Goal: Task Accomplishment & Management: Complete application form

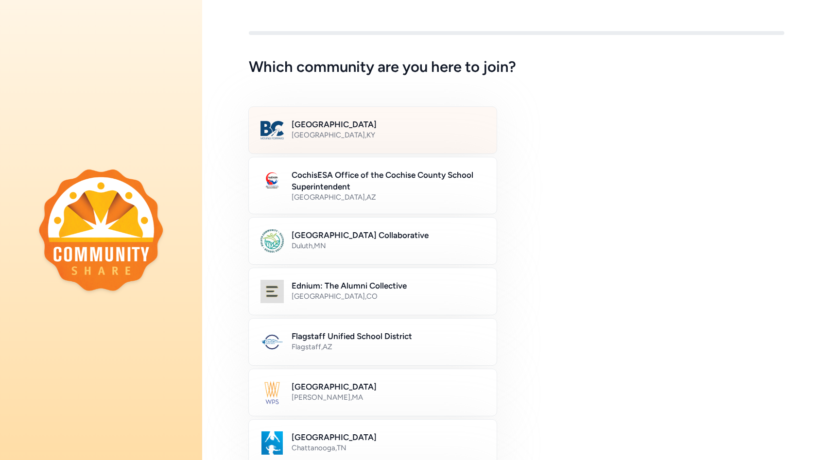
click at [335, 130] on div "[GEOGRAPHIC_DATA] , [GEOGRAPHIC_DATA]" at bounding box center [389, 135] width 194 height 10
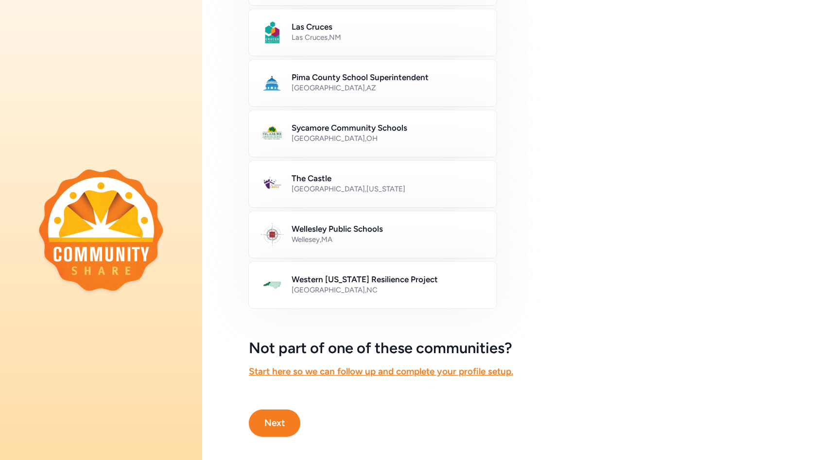
scroll to position [469, 0]
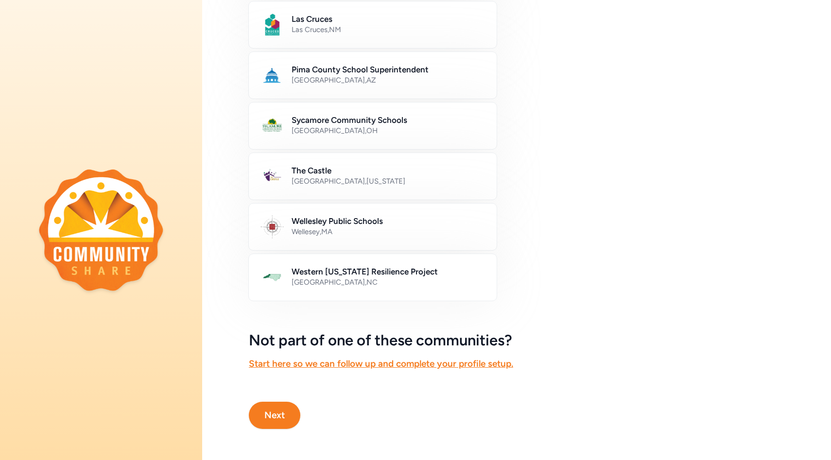
click at [269, 415] on button "Next" at bounding box center [275, 415] width 52 height 27
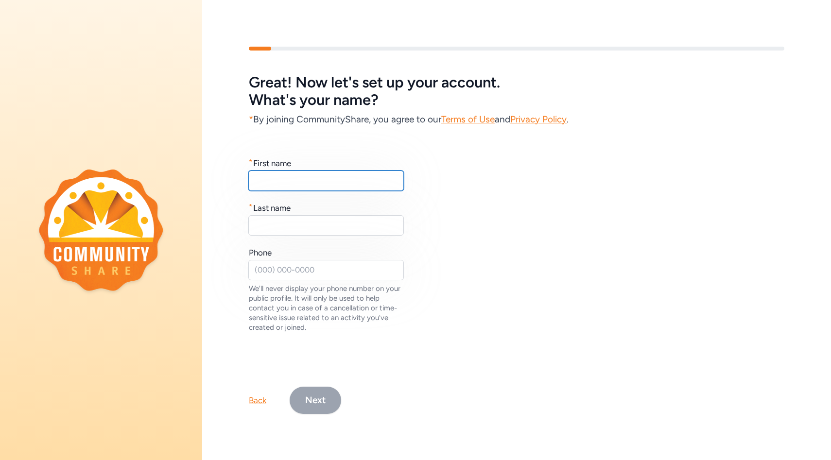
click at [340, 179] on input "text" at bounding box center [326, 181] width 156 height 20
type input "[PERSON_NAME]"
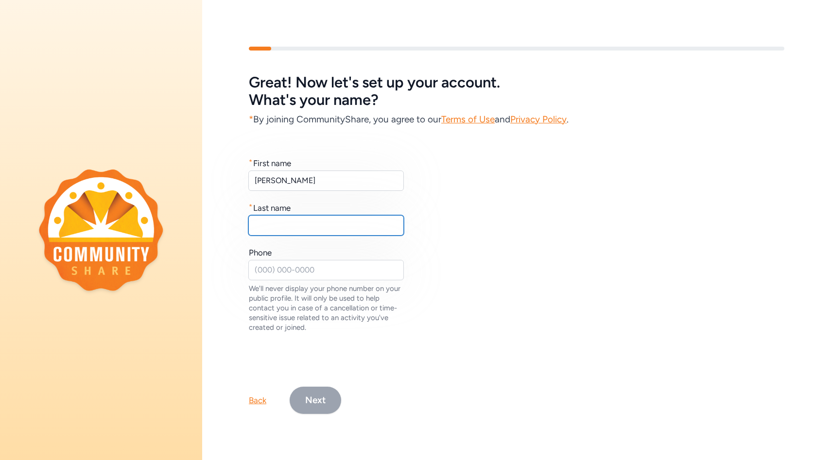
click at [346, 221] on input "text" at bounding box center [326, 225] width 156 height 20
type input "[PERSON_NAME]"
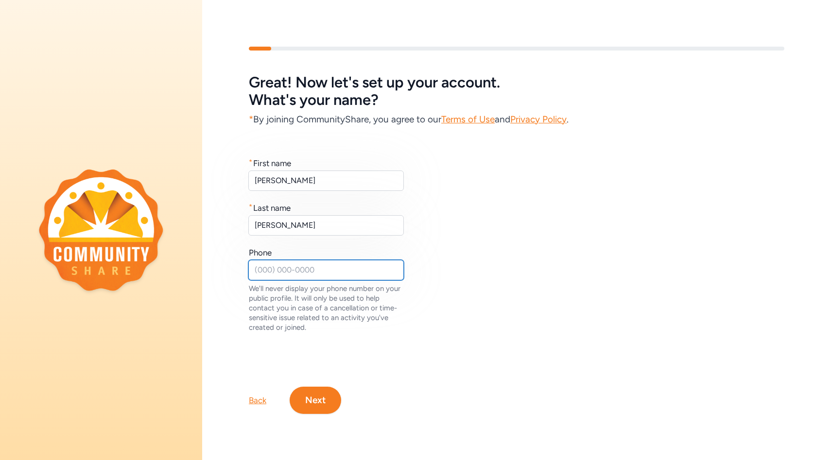
click at [378, 273] on input "text" at bounding box center [326, 270] width 156 height 20
type input "5028694400"
click at [316, 405] on button "Next" at bounding box center [316, 400] width 52 height 27
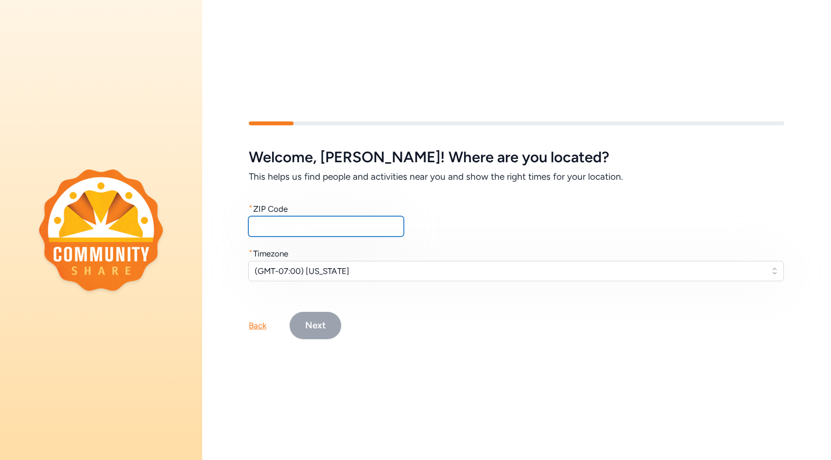
click at [310, 229] on input "text" at bounding box center [326, 226] width 156 height 20
type input "40165"
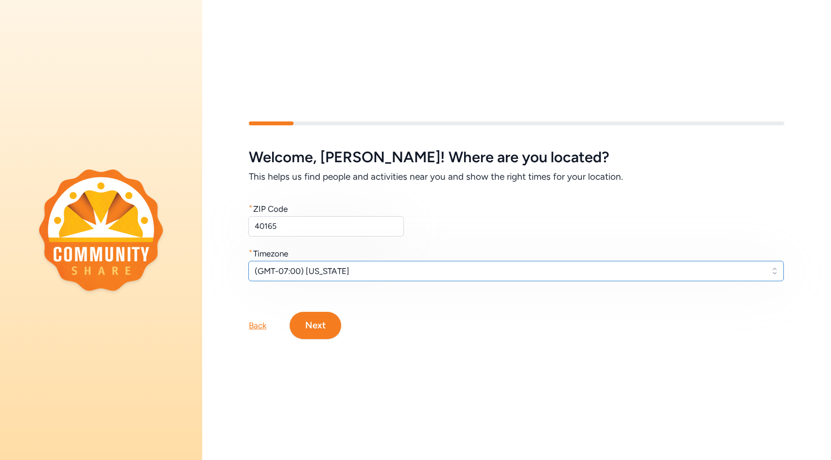
click at [367, 272] on span "(GMT-07:00) [US_STATE]" at bounding box center [510, 271] width 510 height 12
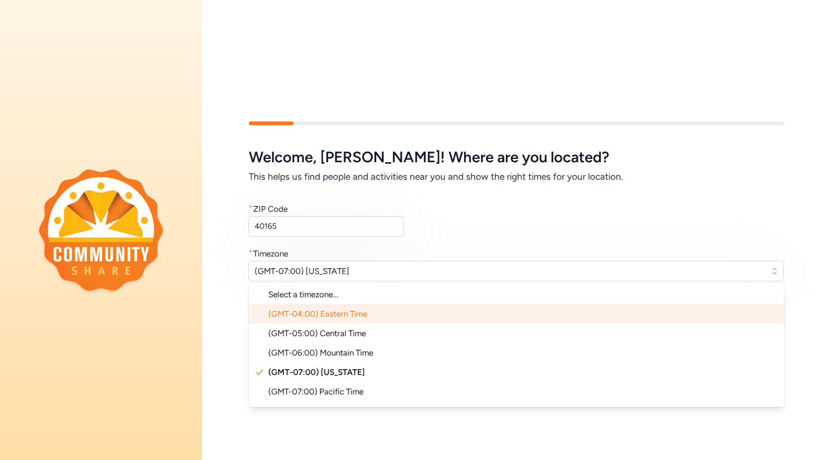
click at [335, 317] on span "(GMT-04:00) Eastern Time" at bounding box center [317, 314] width 99 height 10
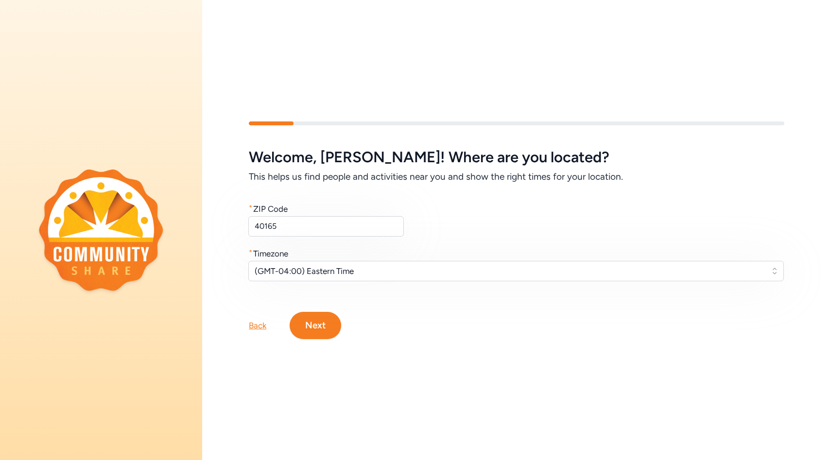
click at [321, 325] on button "Next" at bounding box center [316, 325] width 52 height 27
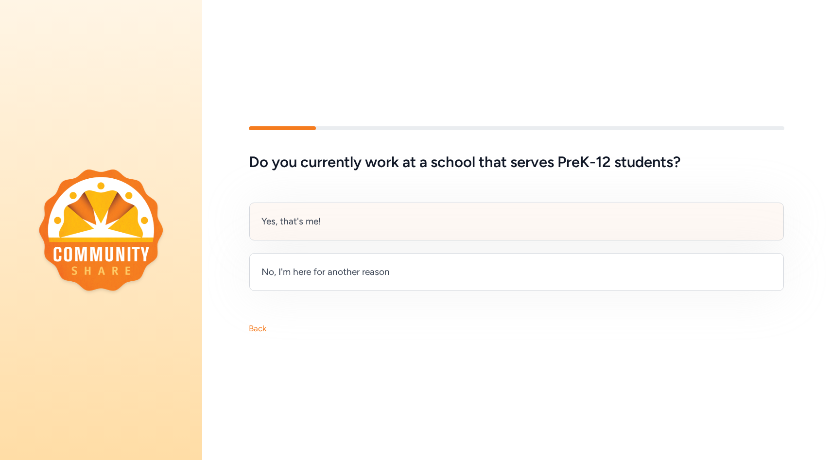
click at [334, 221] on div "Yes, that's me!" at bounding box center [516, 222] width 535 height 38
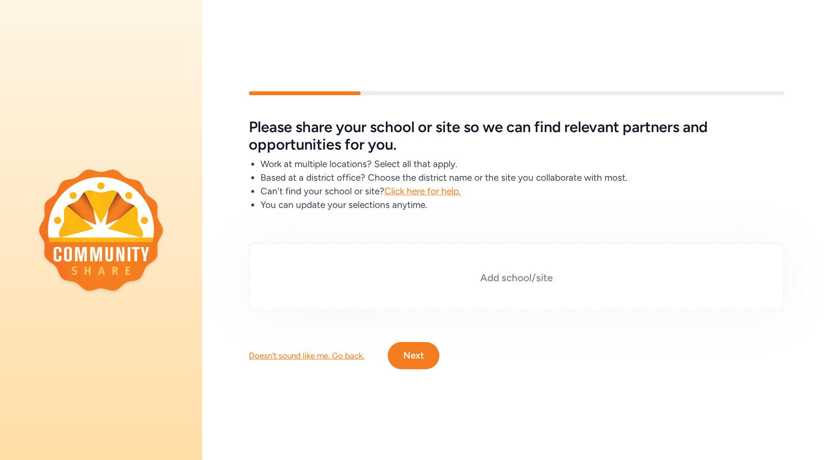
click at [499, 280] on h3 "Add school/site" at bounding box center [516, 278] width 487 height 14
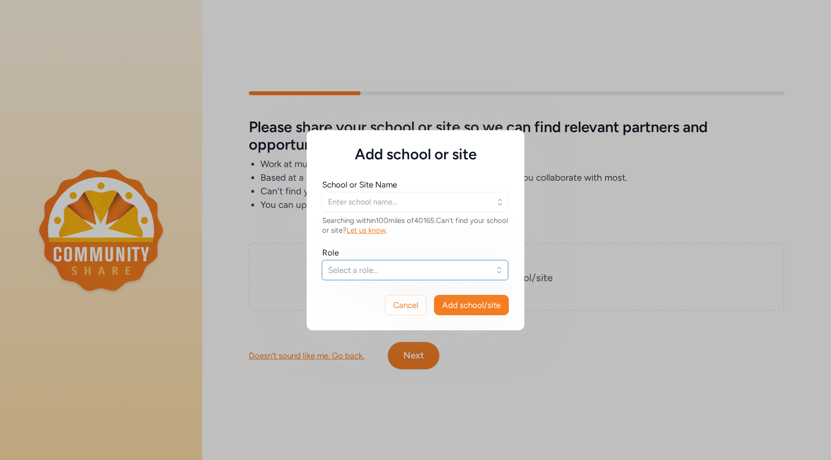
click at [501, 267] on button "Select a role..." at bounding box center [415, 270] width 187 height 20
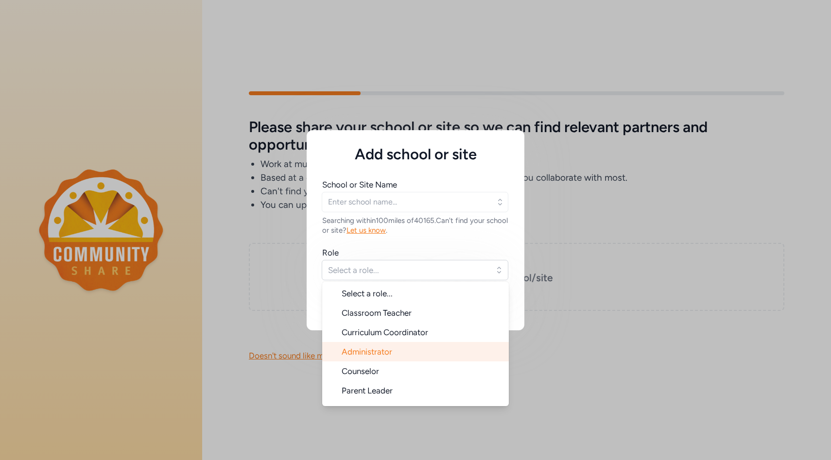
click at [369, 352] on span "Administrator" at bounding box center [367, 352] width 51 height 10
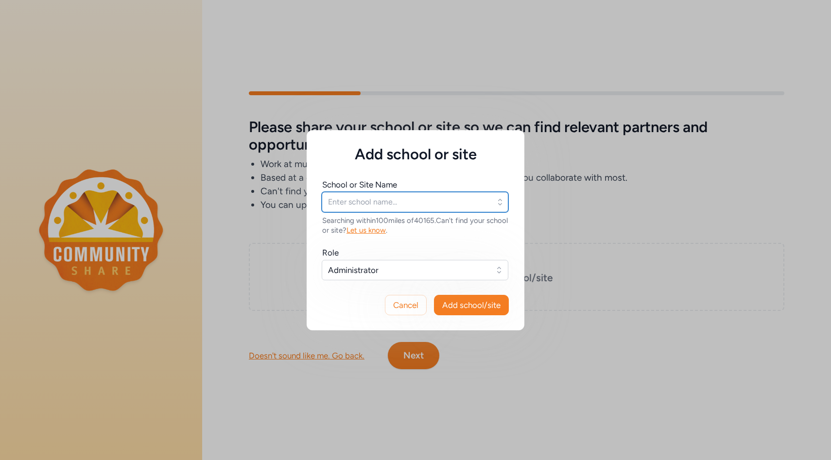
click at [404, 204] on input "text" at bounding box center [415, 202] width 187 height 20
paste input "[URL][DOMAIN_NAME]"
type input "[URL][DOMAIN_NAME]"
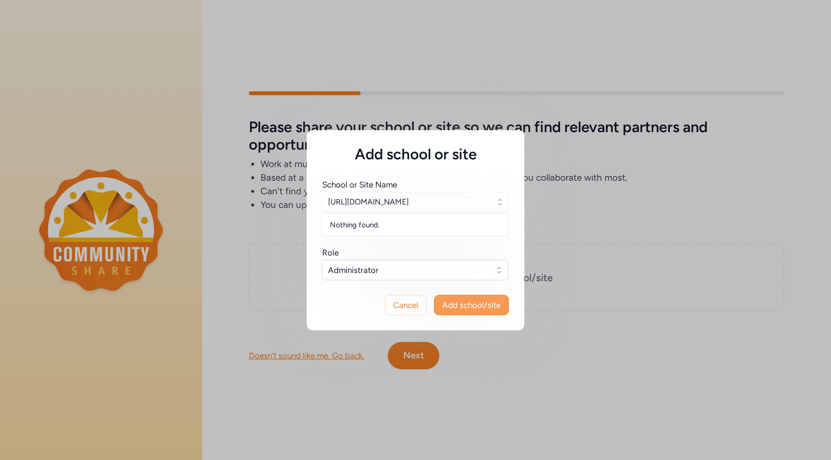
click at [479, 308] on span "Add school/site" at bounding box center [471, 306] width 58 height 12
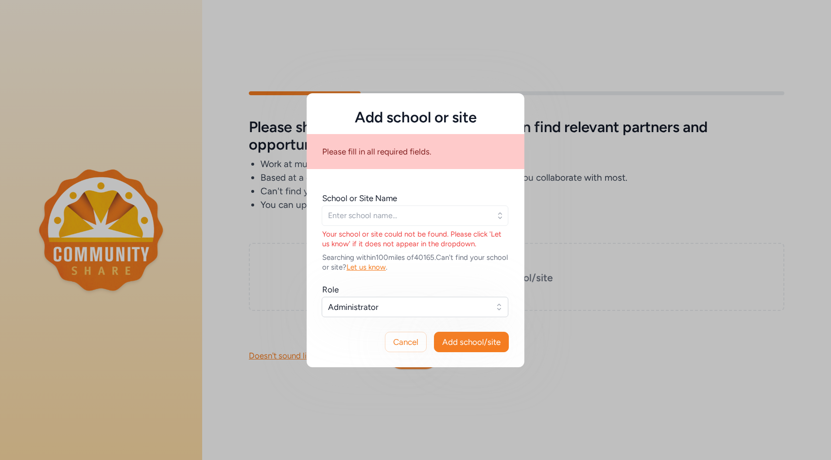
click at [501, 218] on icon "button" at bounding box center [500, 216] width 10 height 10
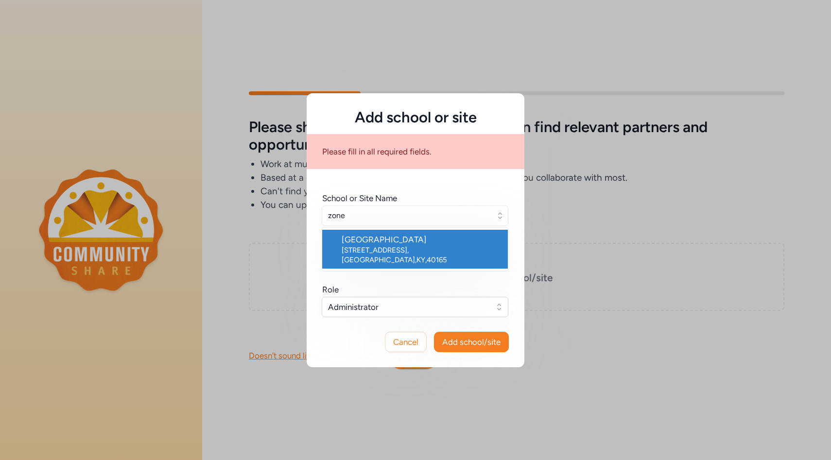
click at [389, 246] on div "[STREET_ADDRESS]" at bounding box center [421, 255] width 159 height 19
type input "[GEOGRAPHIC_DATA]"
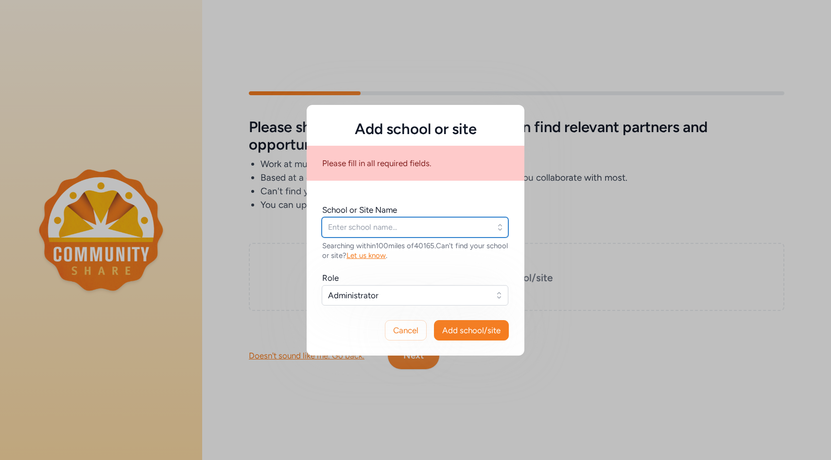
type input "[GEOGRAPHIC_DATA]"
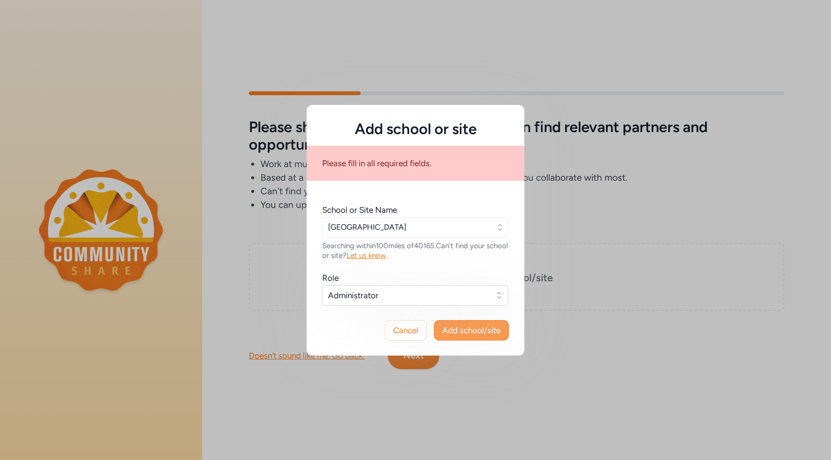
click at [465, 332] on span "Add school/site" at bounding box center [471, 331] width 58 height 12
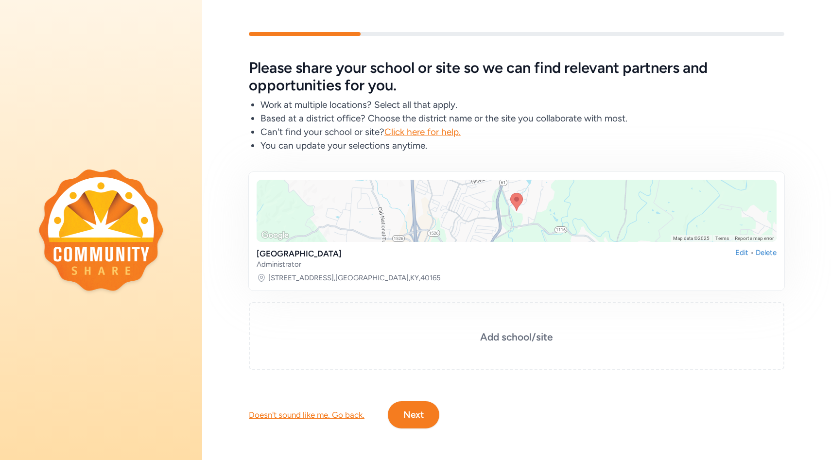
click at [420, 409] on button "Next" at bounding box center [414, 415] width 52 height 27
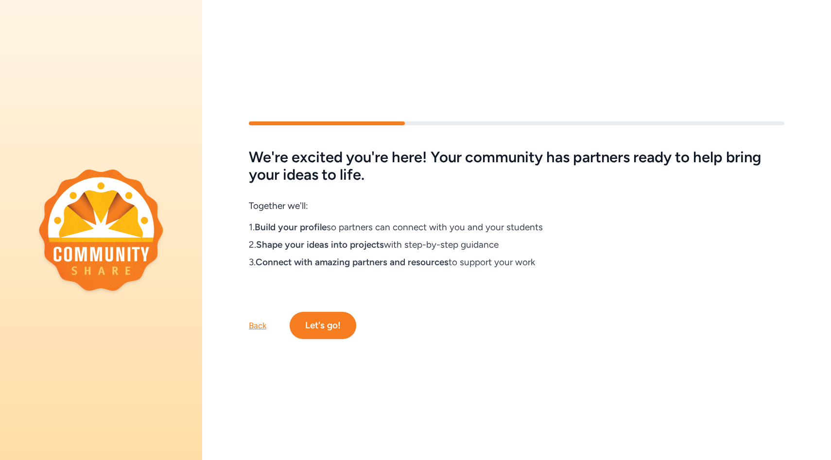
click at [333, 335] on button "Let's go!" at bounding box center [323, 325] width 67 height 27
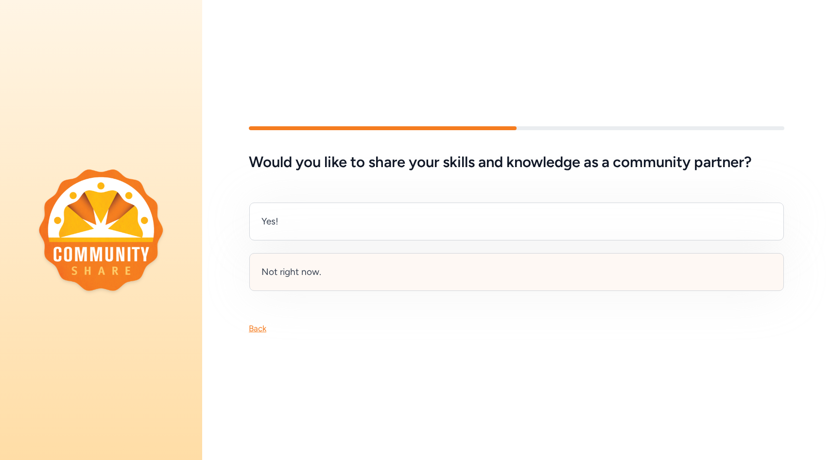
click at [312, 271] on div "Not right now." at bounding box center [292, 272] width 60 height 14
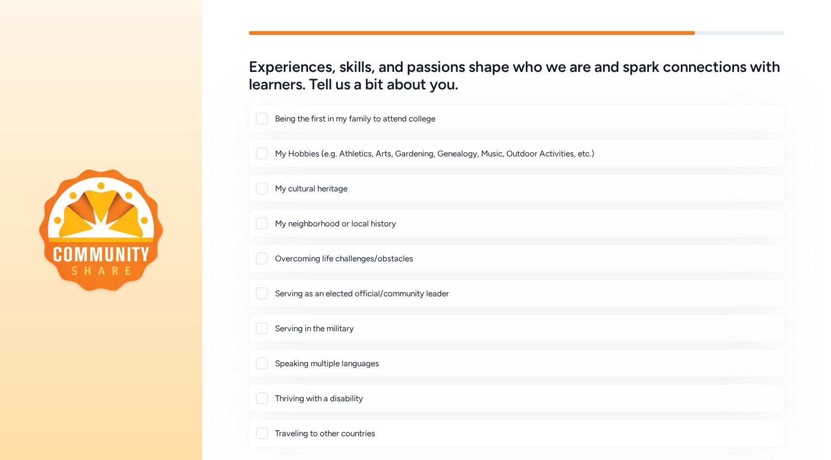
scroll to position [100, 0]
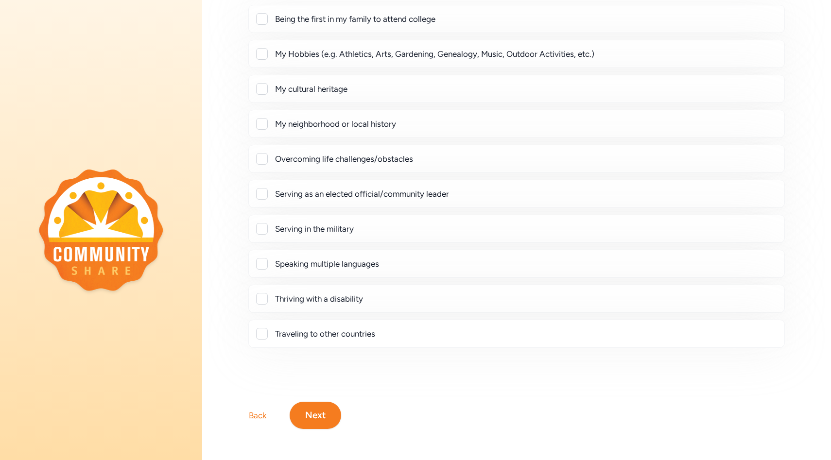
click at [248, 416] on div "Back Next" at bounding box center [516, 400] width 629 height 58
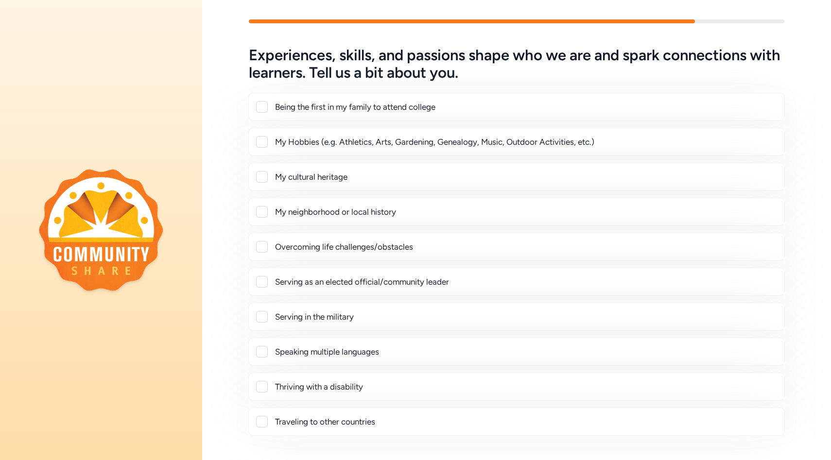
scroll to position [11, 0]
click at [263, 141] on div at bounding box center [262, 143] width 12 height 12
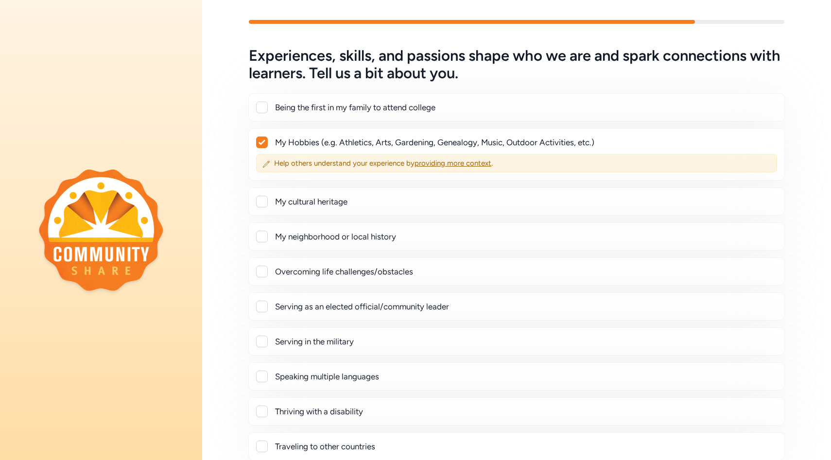
checkbox input "true"
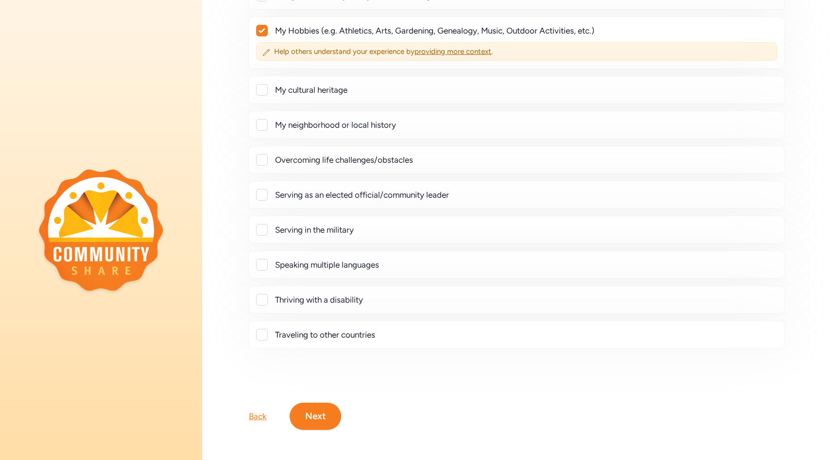
scroll to position [124, 0]
click at [265, 160] on div at bounding box center [262, 159] width 12 height 12
checkbox input "true"
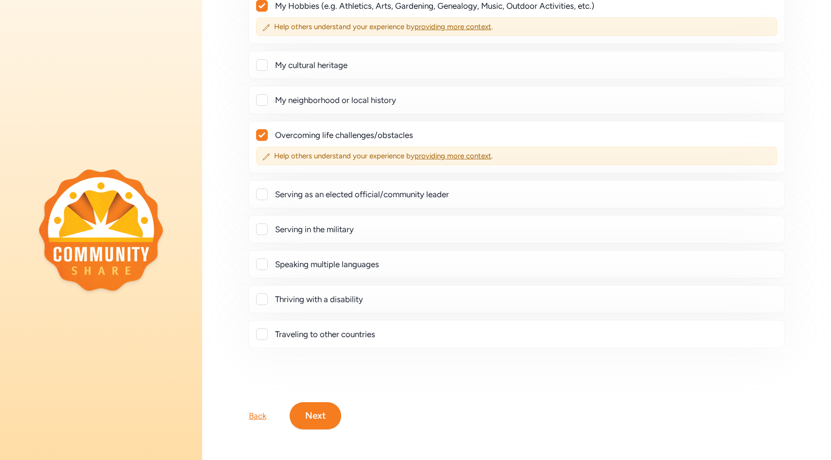
scroll to position [148, 0]
click at [266, 334] on div at bounding box center [262, 334] width 12 height 12
checkbox input "true"
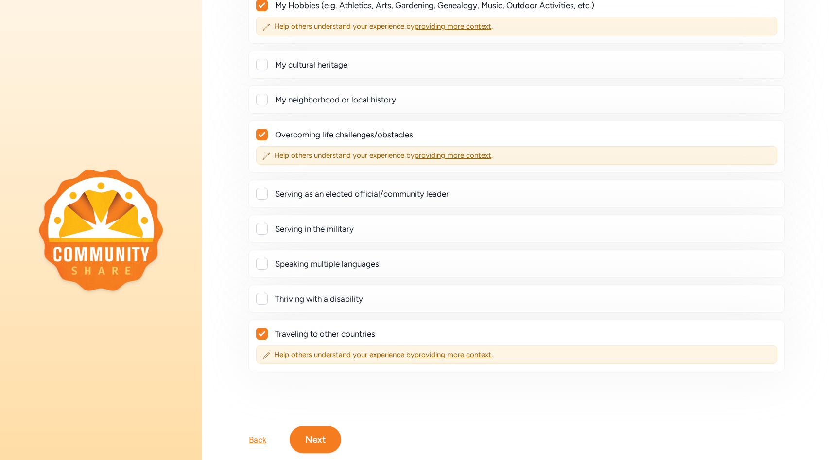
click at [313, 441] on button "Next" at bounding box center [316, 439] width 52 height 27
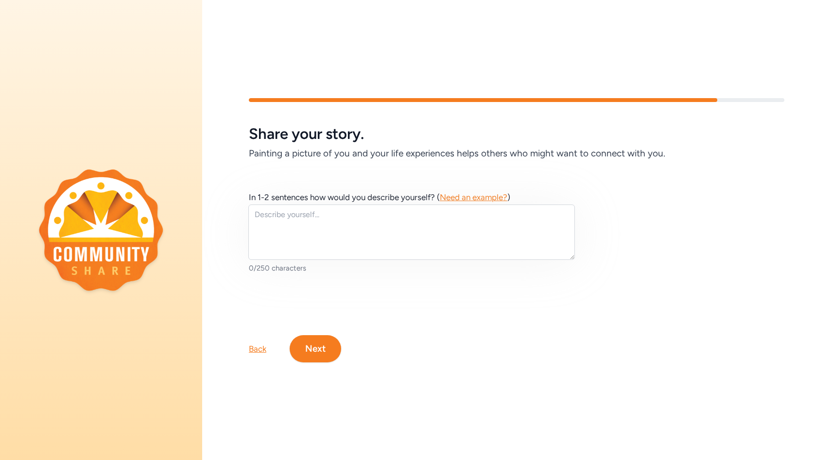
click at [324, 352] on button "Next" at bounding box center [316, 348] width 52 height 27
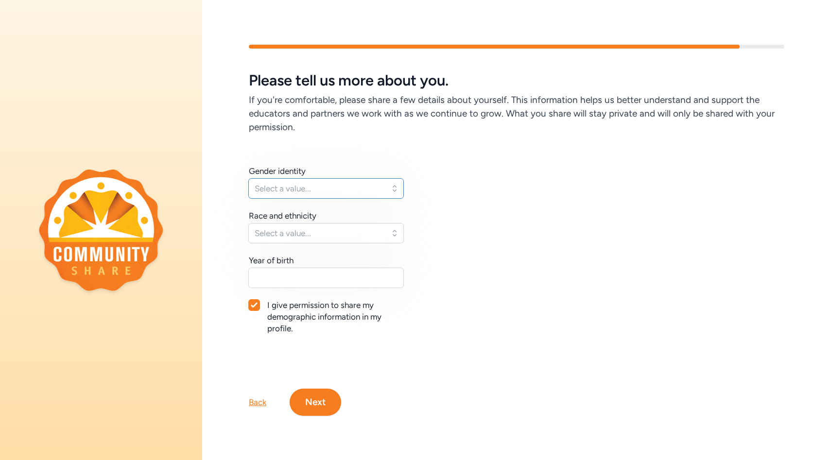
click at [394, 187] on button "Select a value..." at bounding box center [326, 188] width 156 height 20
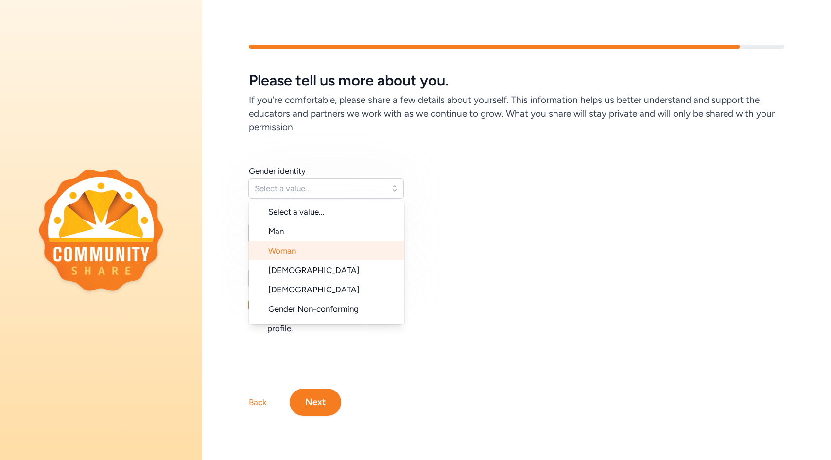
click at [287, 253] on span "Woman" at bounding box center [282, 251] width 28 height 10
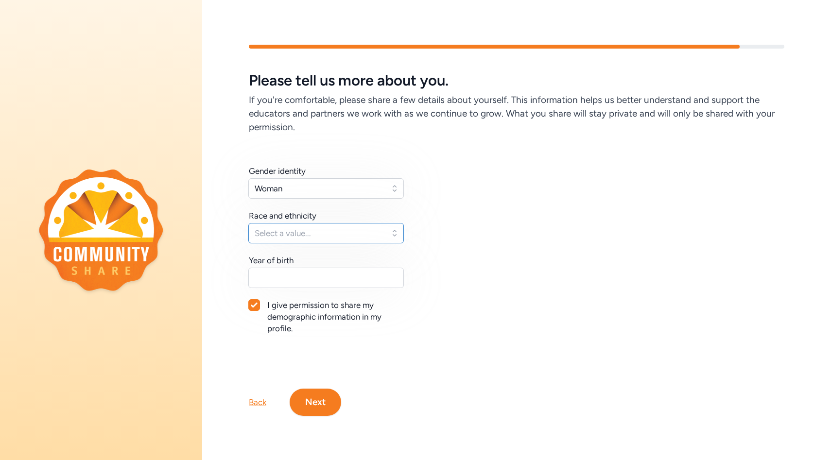
click at [307, 233] on span "Select a value..." at bounding box center [319, 234] width 129 height 12
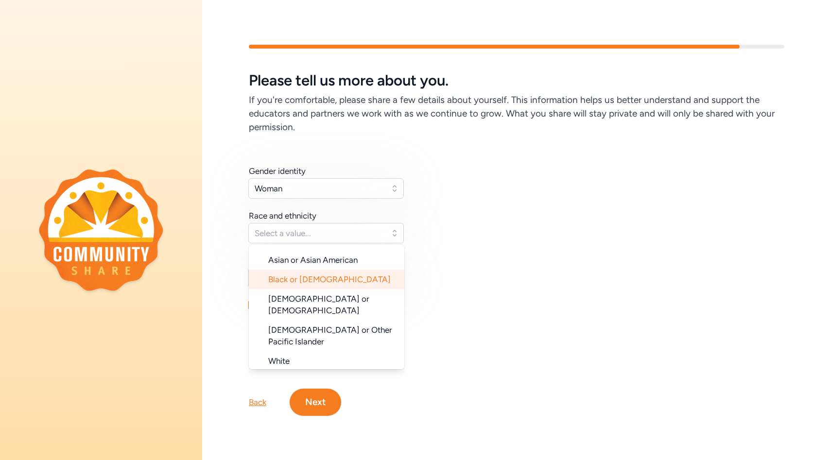
scroll to position [61, 0]
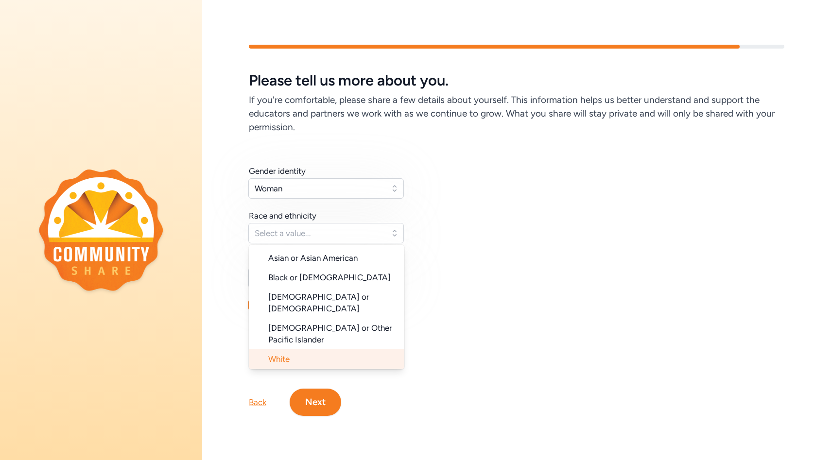
click at [290, 354] on span "White" at bounding box center [278, 359] width 21 height 10
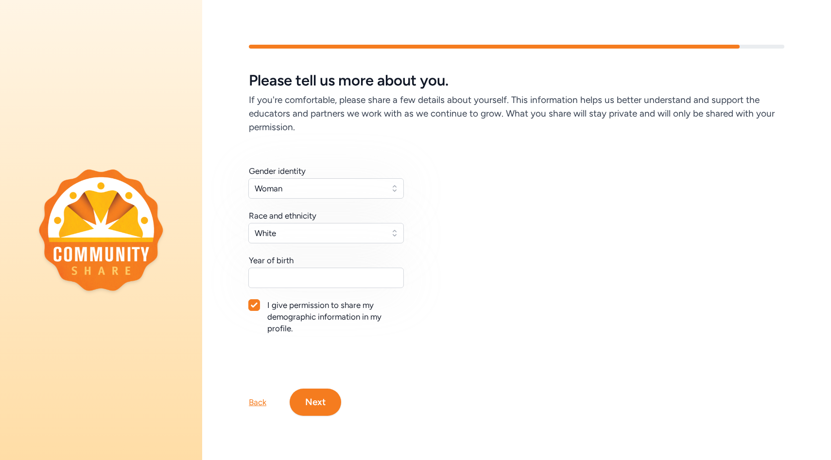
click at [256, 307] on icon at bounding box center [254, 305] width 7 height 6
checkbox input "false"
click at [295, 278] on input "text" at bounding box center [326, 278] width 156 height 20
type input "1972"
click at [319, 395] on button "Next" at bounding box center [316, 402] width 52 height 27
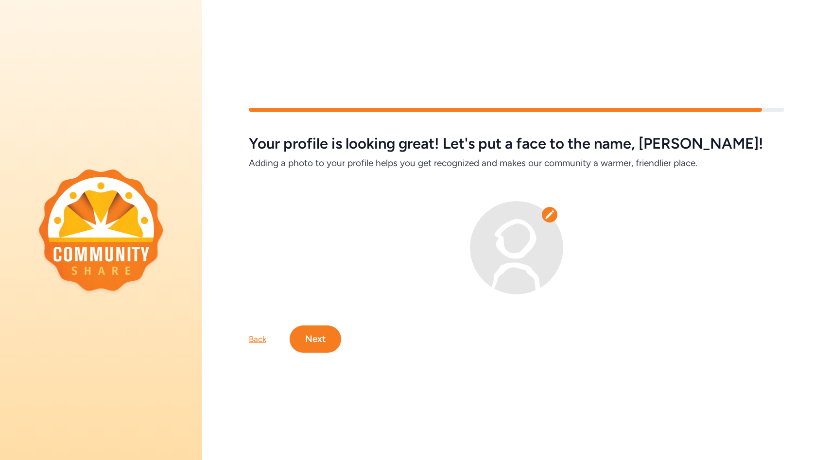
click at [318, 341] on button "Next" at bounding box center [316, 339] width 52 height 27
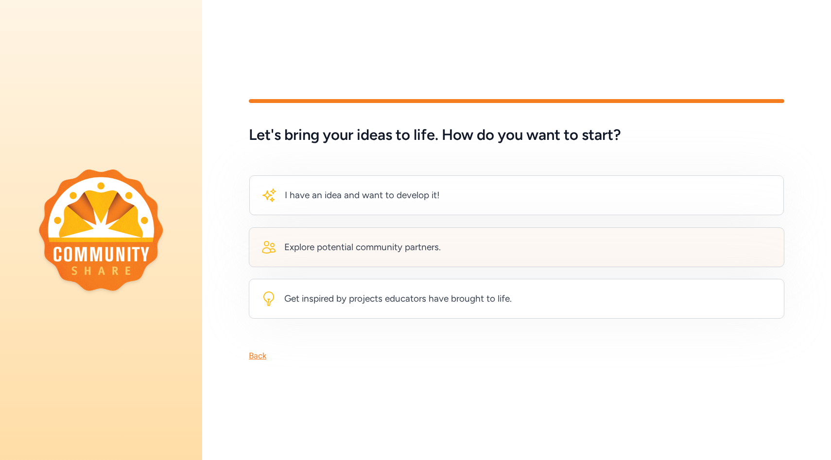
click at [354, 259] on div "Explore potential community partners." at bounding box center [517, 248] width 536 height 40
